Goal: Entertainment & Leisure: Consume media (video, audio)

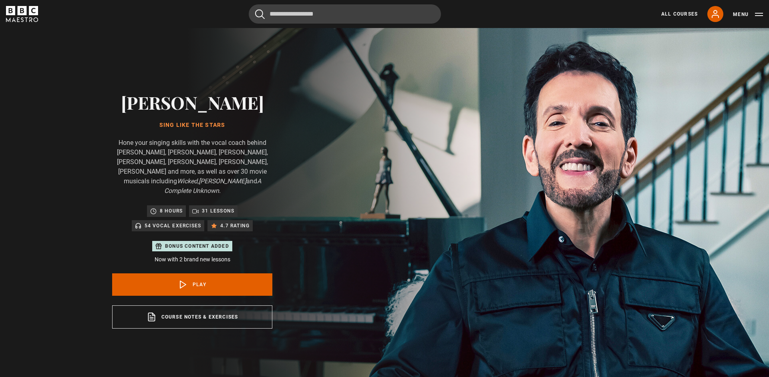
scroll to position [277, 0]
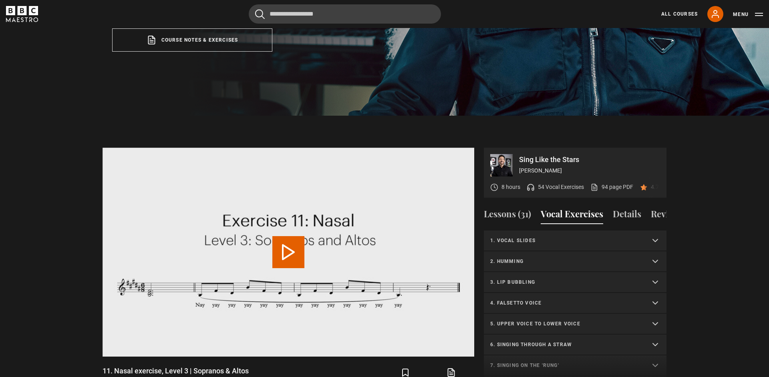
click at [541, 235] on summary "1. Vocal slides" at bounding box center [575, 241] width 183 height 21
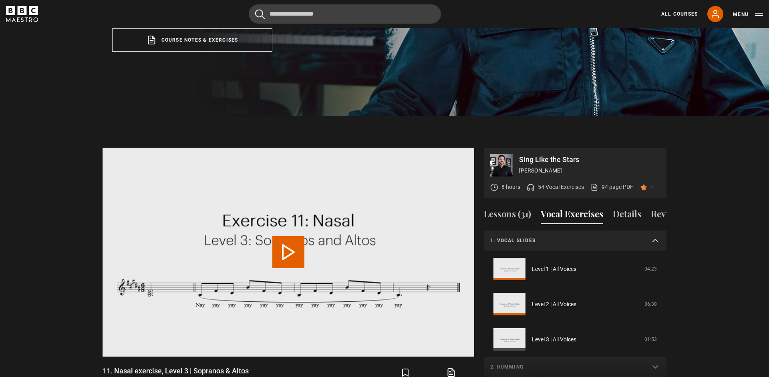
scroll to position [383, 0]
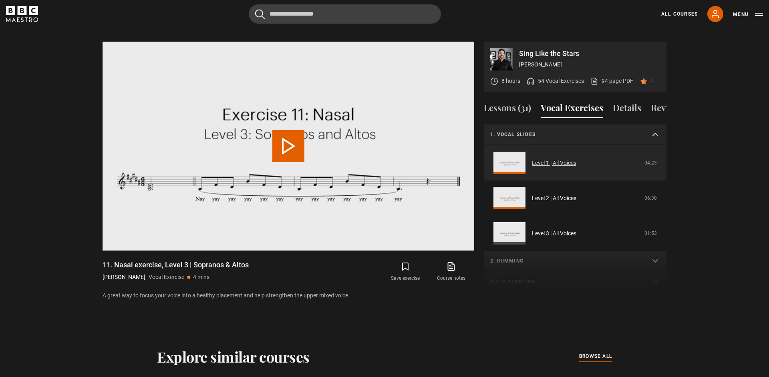
click at [561, 159] on link "Level 1 | All Voices" at bounding box center [554, 163] width 44 height 8
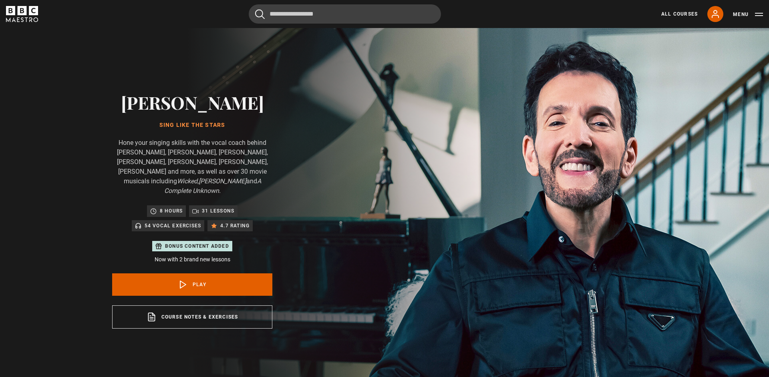
scroll to position [383, 0]
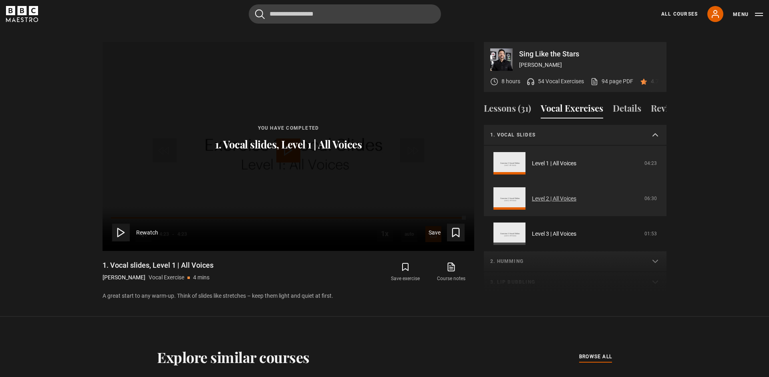
click at [548, 195] on link "Level 2 | All Voices" at bounding box center [554, 199] width 44 height 8
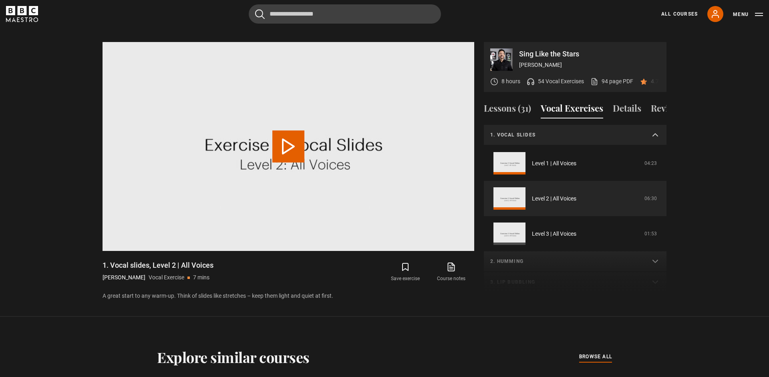
scroll to position [21, 0]
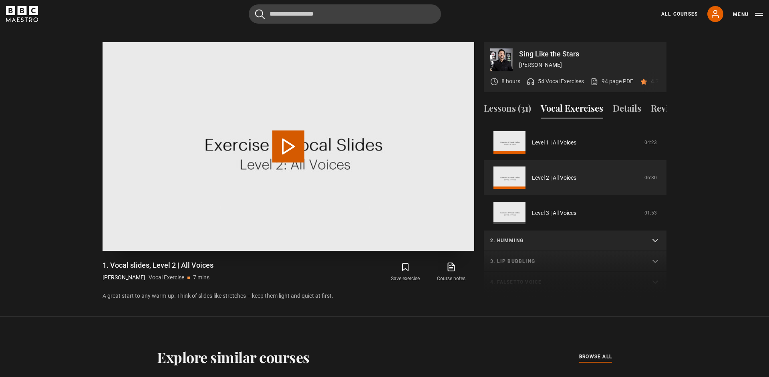
click at [273, 140] on button "Play Video" at bounding box center [288, 147] width 32 height 32
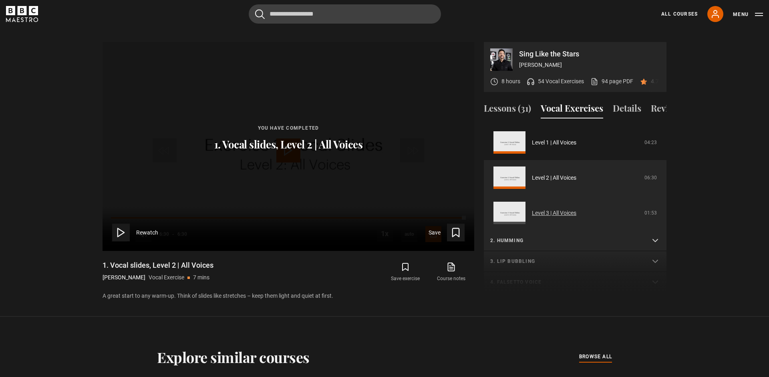
click at [533, 209] on link "Level 3 | All Voices" at bounding box center [554, 213] width 44 height 8
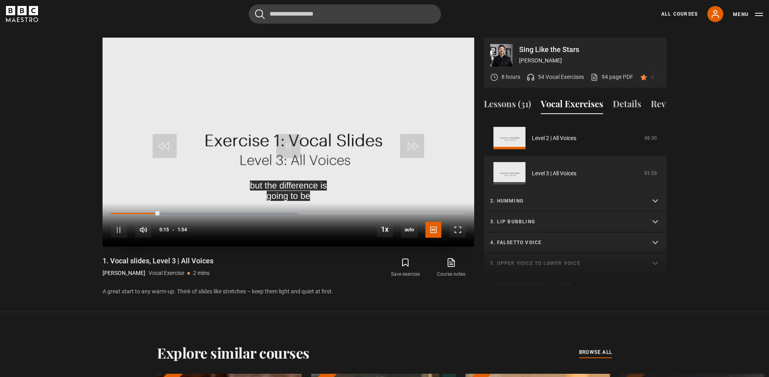
scroll to position [386, 0]
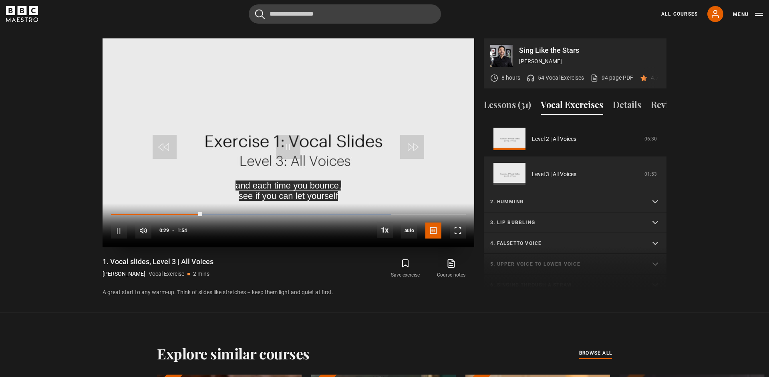
click at [346, 162] on video "Video Player" at bounding box center [289, 142] width 372 height 209
